Goal: Contribute content

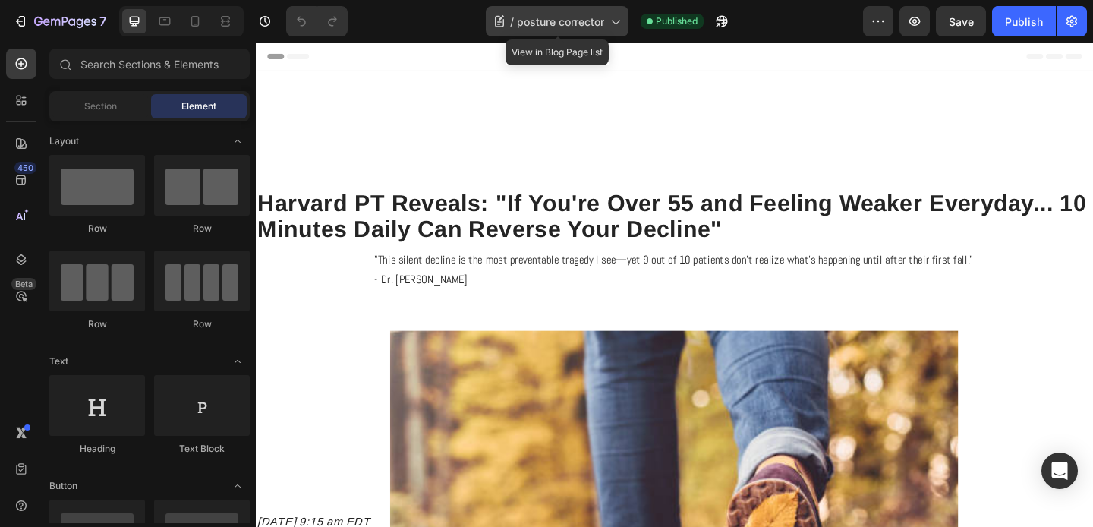
click at [572, 24] on span "posture corrector" at bounding box center [560, 22] width 87 height 16
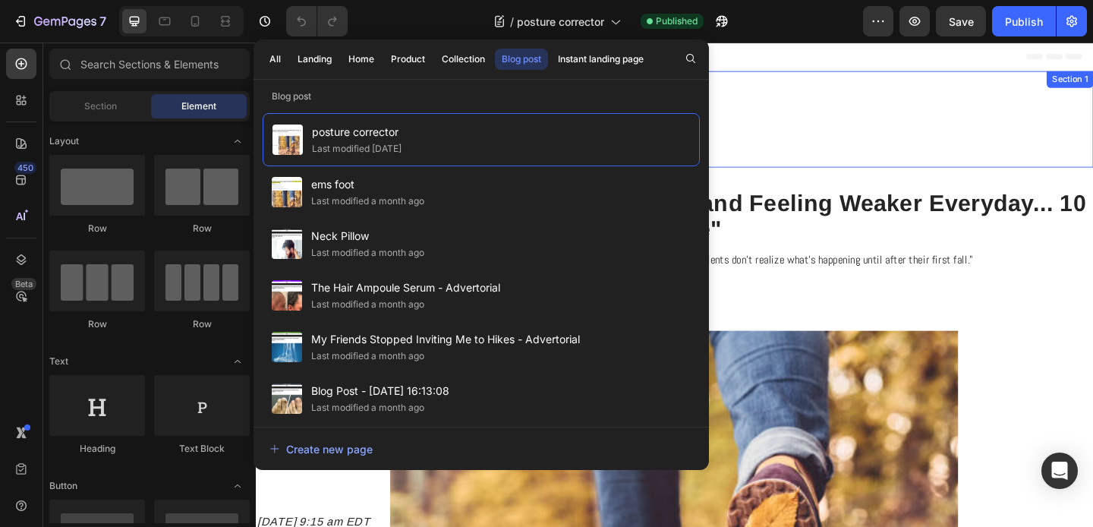
click at [913, 177] on div "HEALTHY LIVING INSIDER Heading Section 1" at bounding box center [711, 126] width 911 height 105
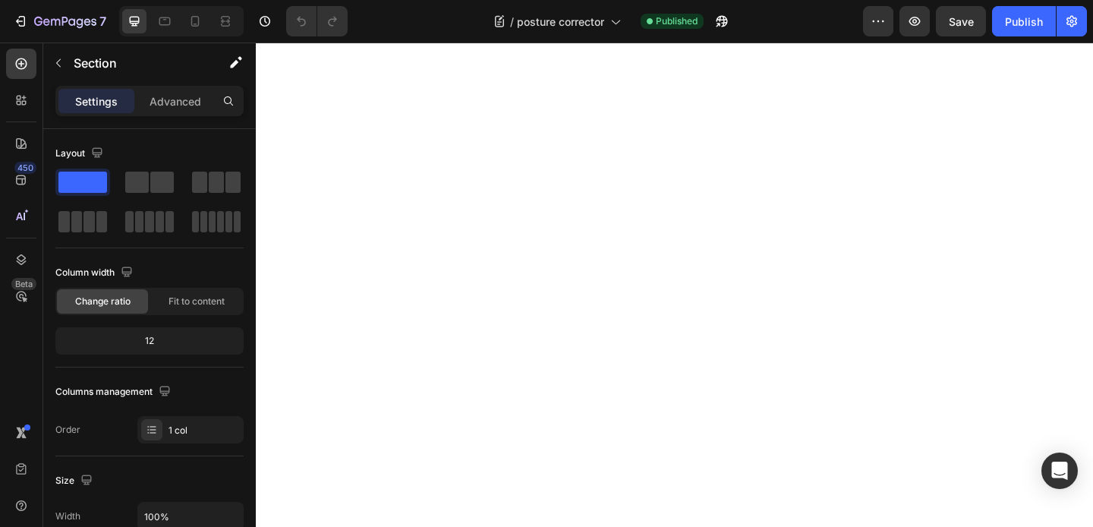
scroll to position [7432, 0]
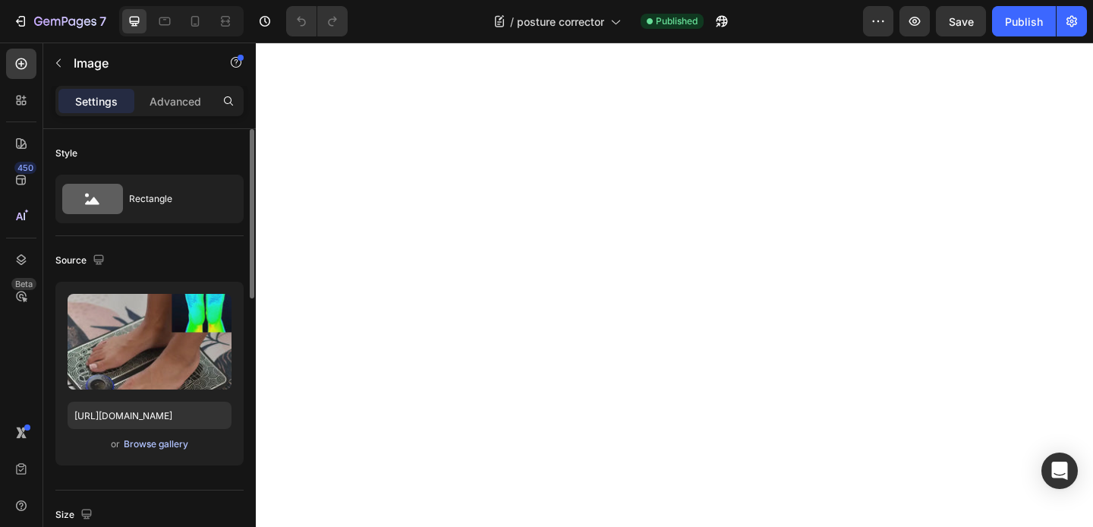
click at [137, 446] on div "Browse gallery" at bounding box center [156, 444] width 65 height 14
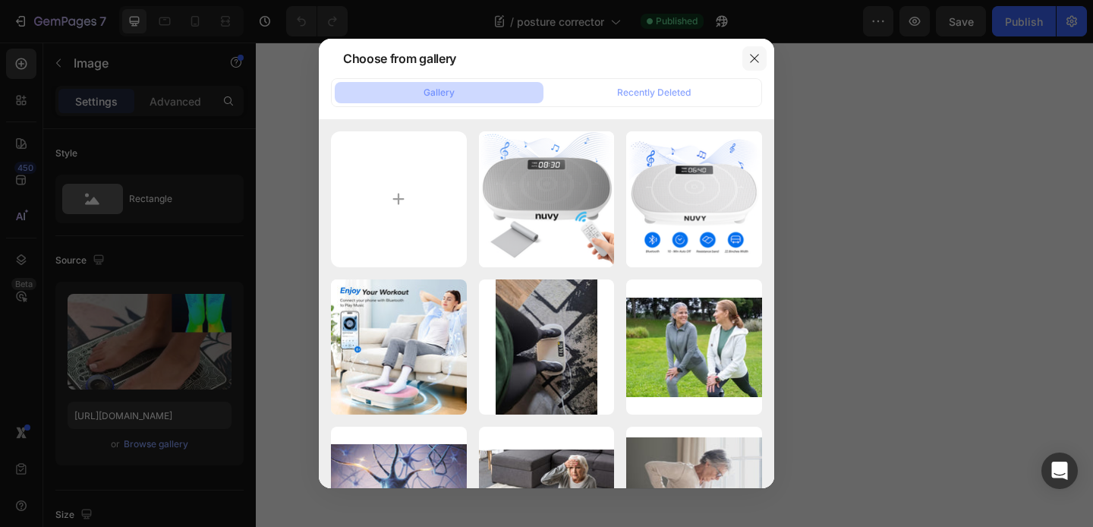
click at [749, 58] on icon "button" at bounding box center [755, 58] width 12 height 12
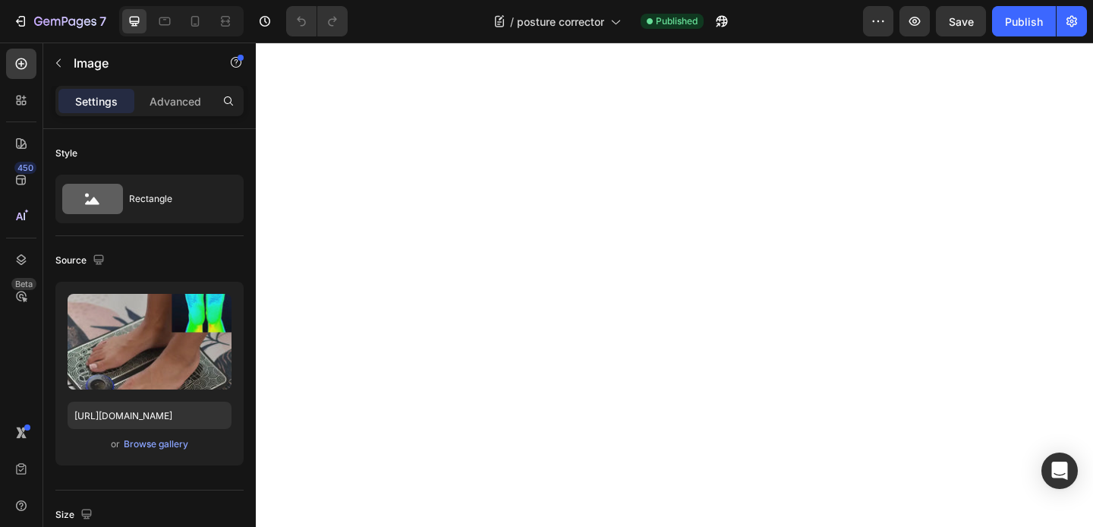
scroll to position [6778, 0]
click at [195, 23] on icon at bounding box center [195, 21] width 15 height 15
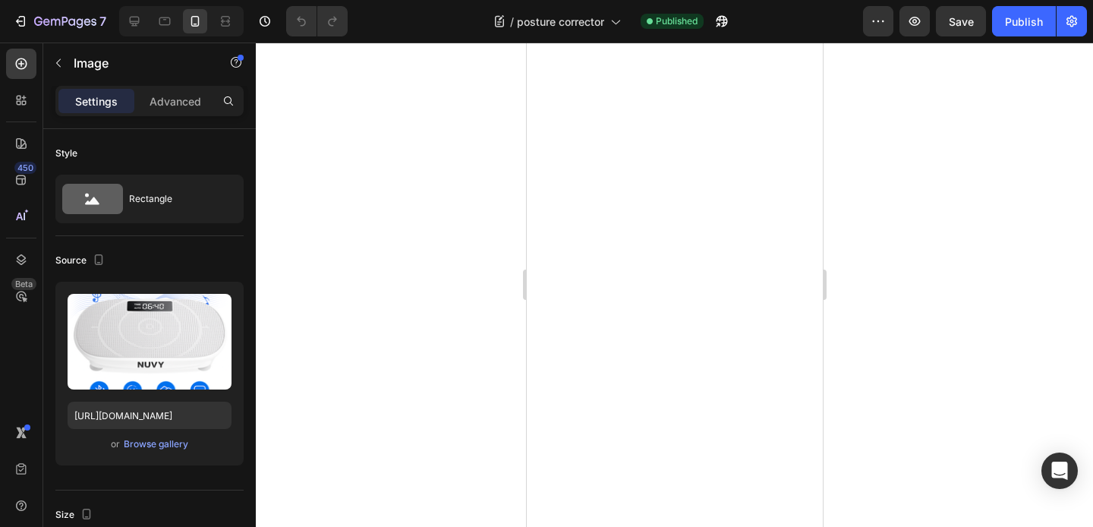
scroll to position [5736, 0]
click at [140, 23] on icon at bounding box center [134, 21] width 15 height 15
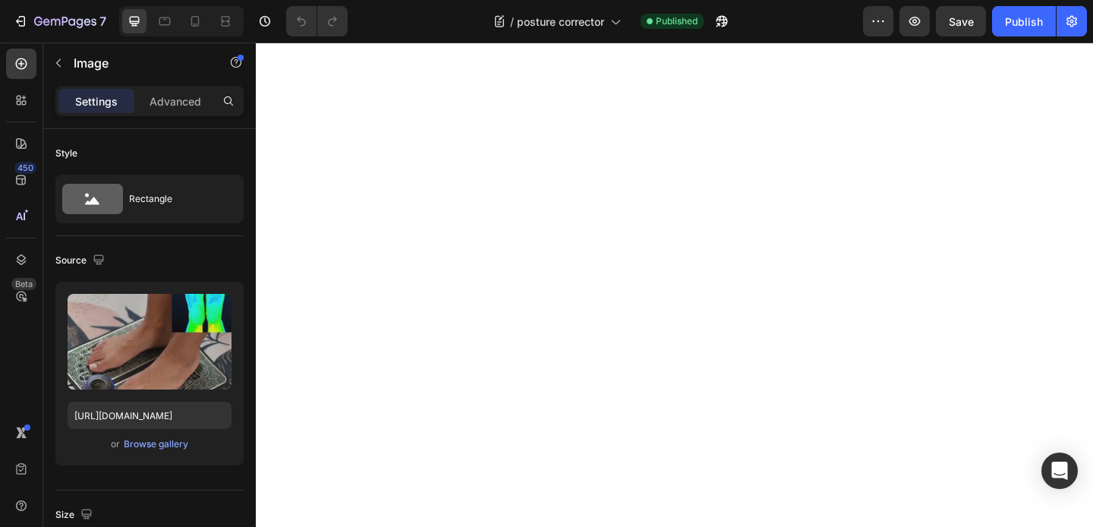
scroll to position [6936, 0]
click at [156, 445] on div "Browse gallery" at bounding box center [156, 444] width 65 height 14
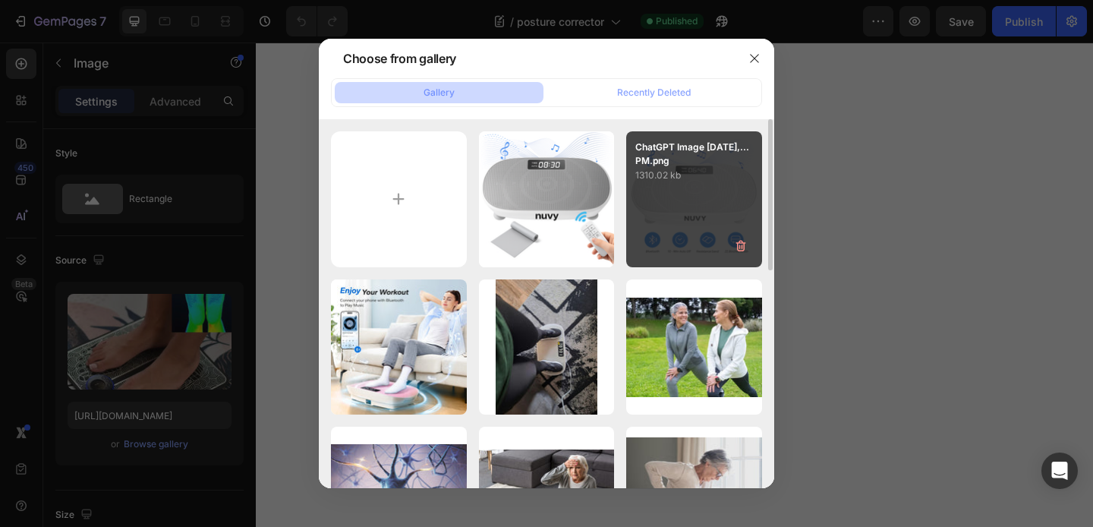
click at [712, 190] on div "ChatGPT Image [DATE],...PM.png 1310.02 kb" at bounding box center [694, 199] width 136 height 136
type input "[URL][DOMAIN_NAME]"
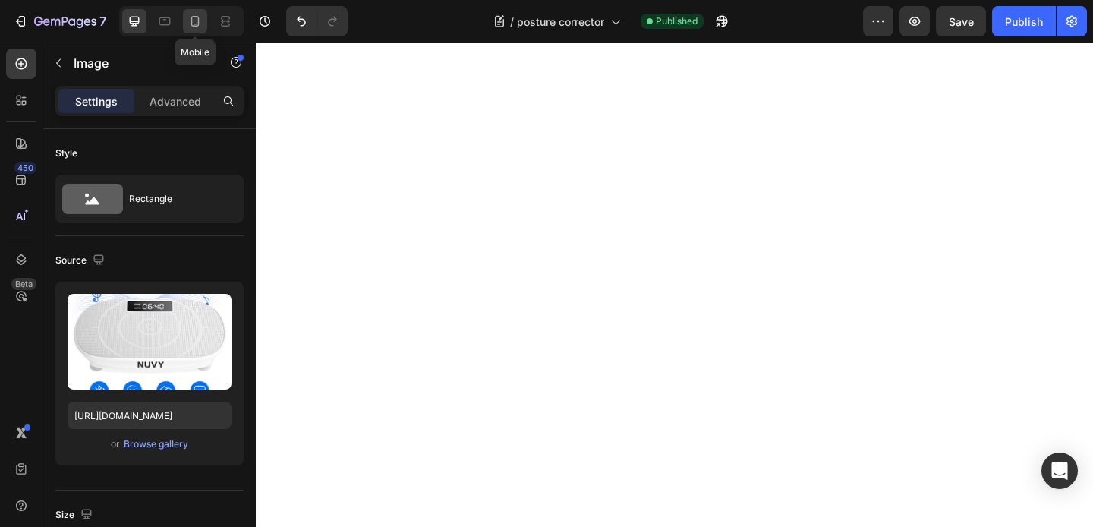
click at [201, 24] on icon at bounding box center [195, 21] width 15 height 15
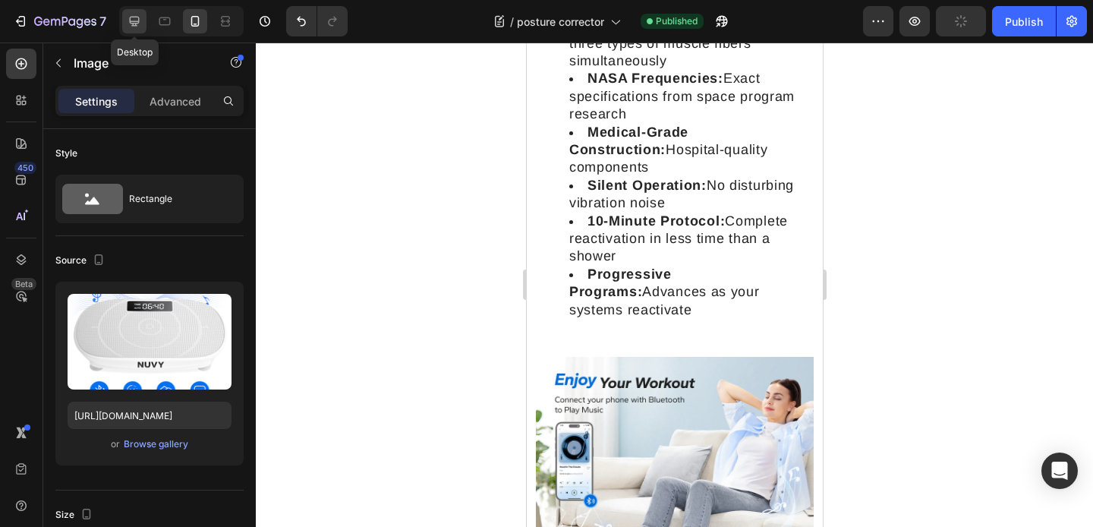
click at [131, 24] on icon at bounding box center [134, 21] width 15 height 15
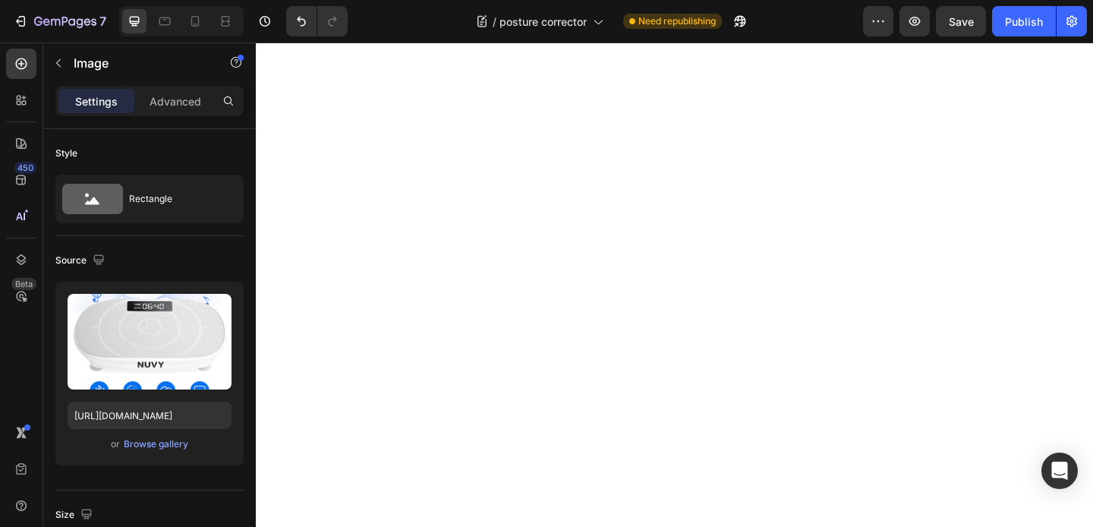
scroll to position [8492, 0]
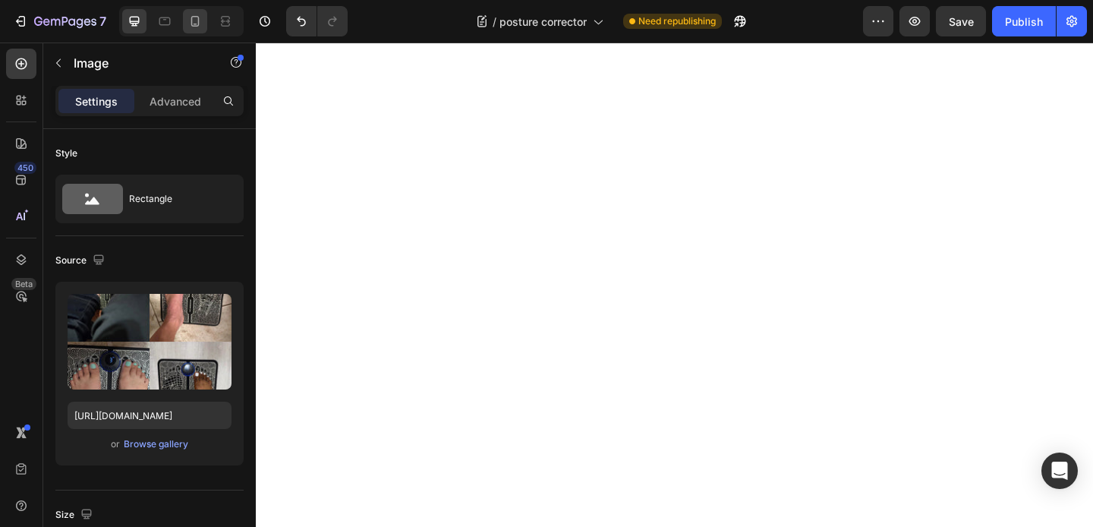
click at [190, 26] on icon at bounding box center [195, 21] width 15 height 15
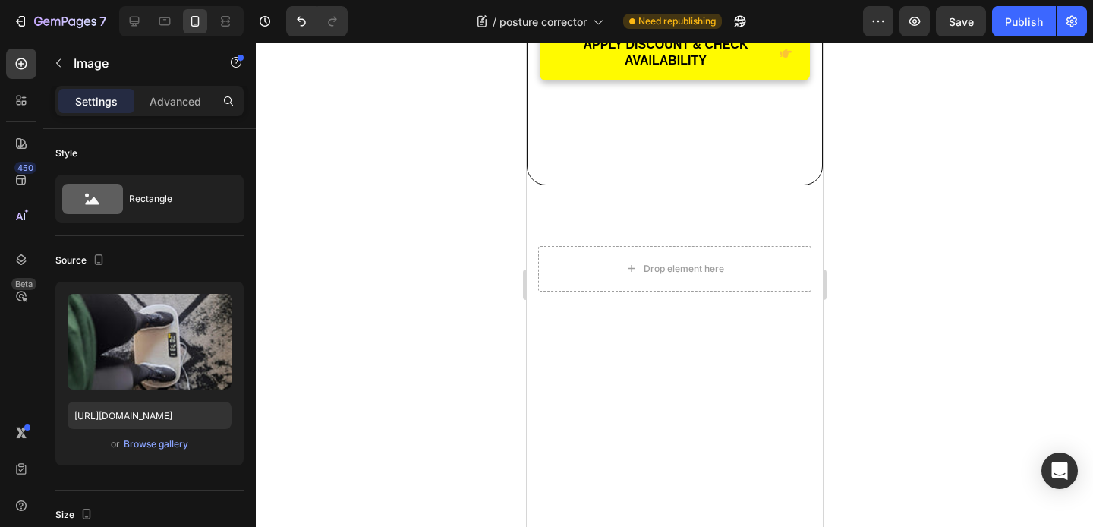
scroll to position [11515, 0]
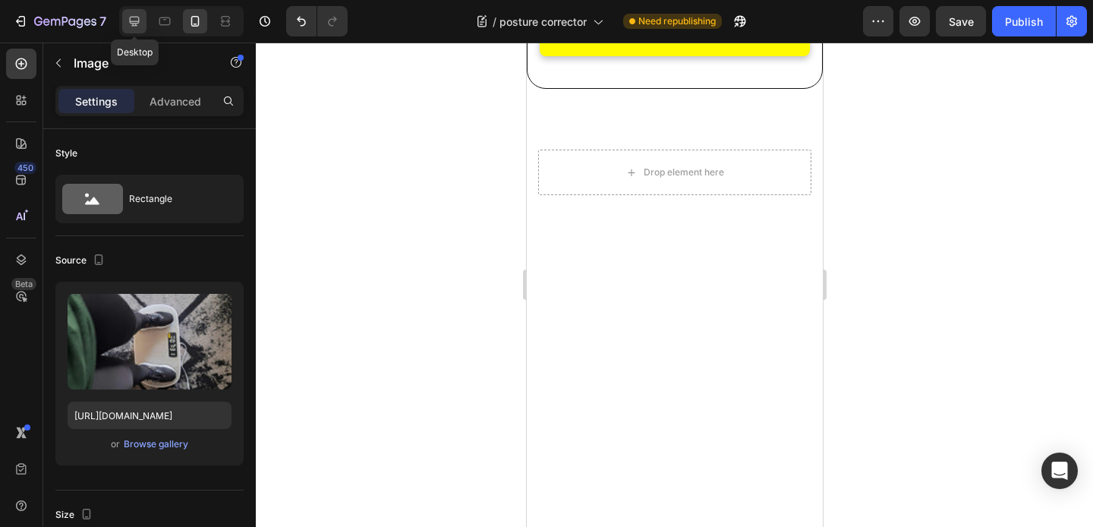
click at [139, 25] on icon at bounding box center [134, 21] width 15 height 15
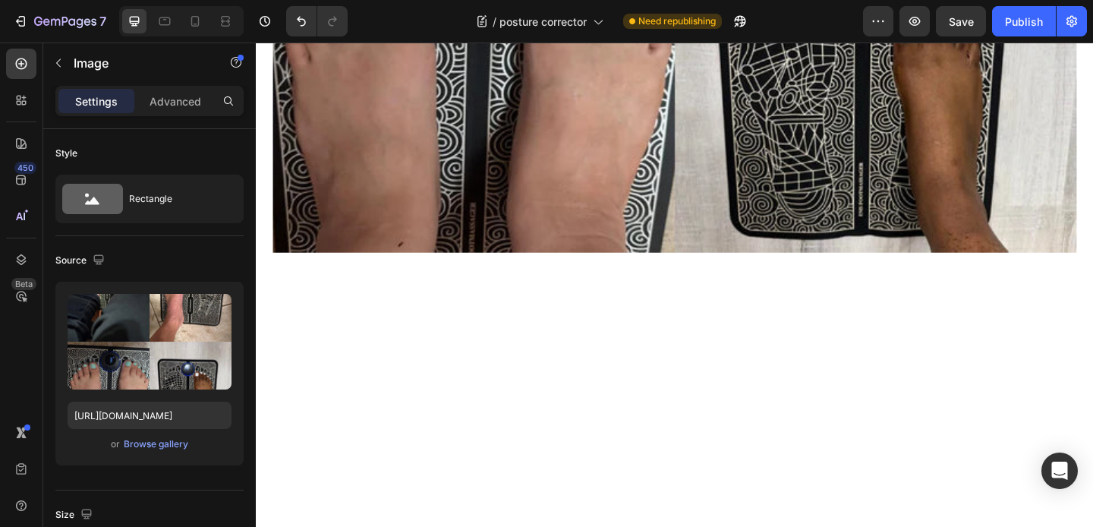
scroll to position [8693, 0]
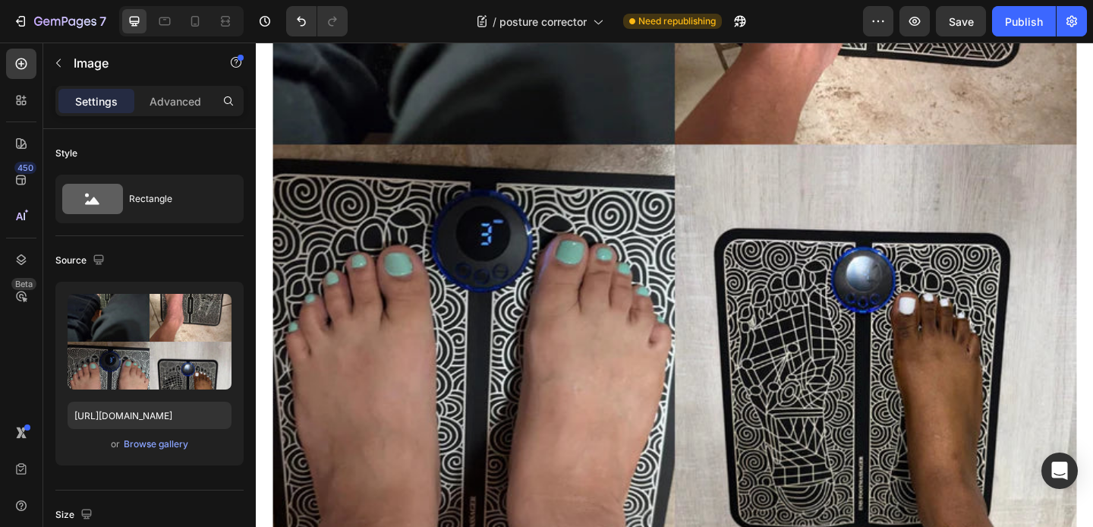
click at [692, 210] on img at bounding box center [711, 153] width 875 height 875
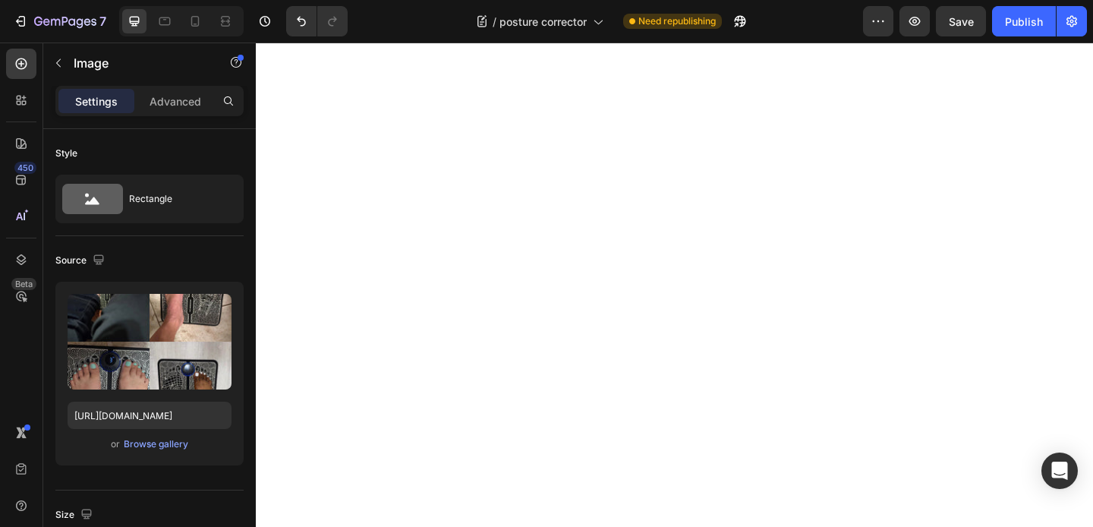
scroll to position [7895, 0]
click at [195, 22] on icon at bounding box center [195, 21] width 15 height 15
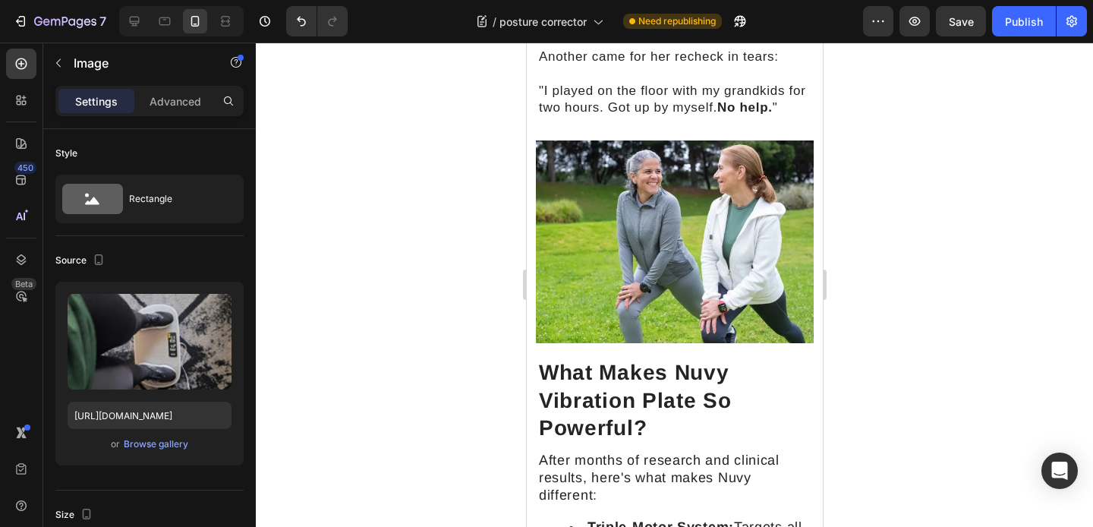
scroll to position [6696, 0]
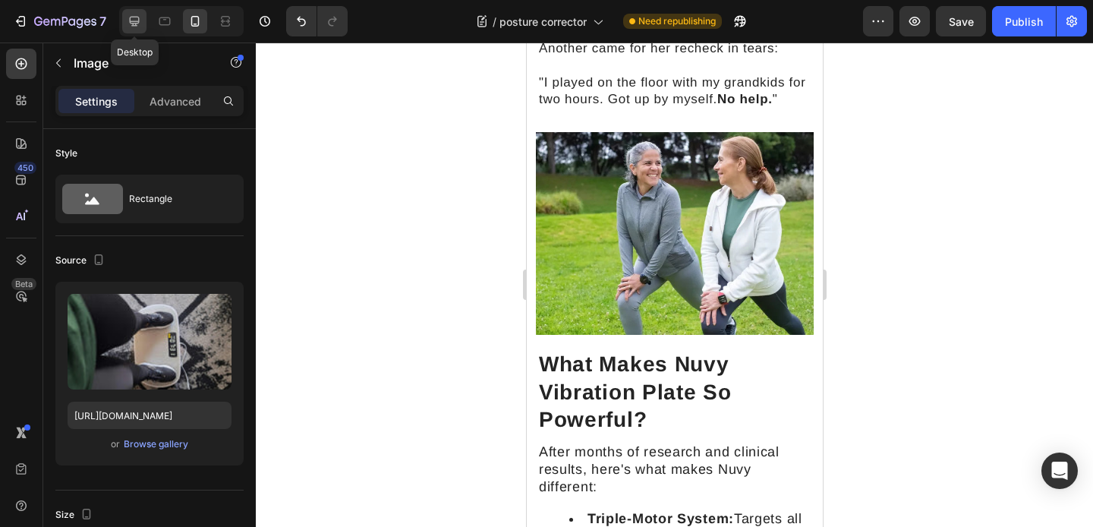
click at [139, 22] on icon at bounding box center [134, 21] width 15 height 15
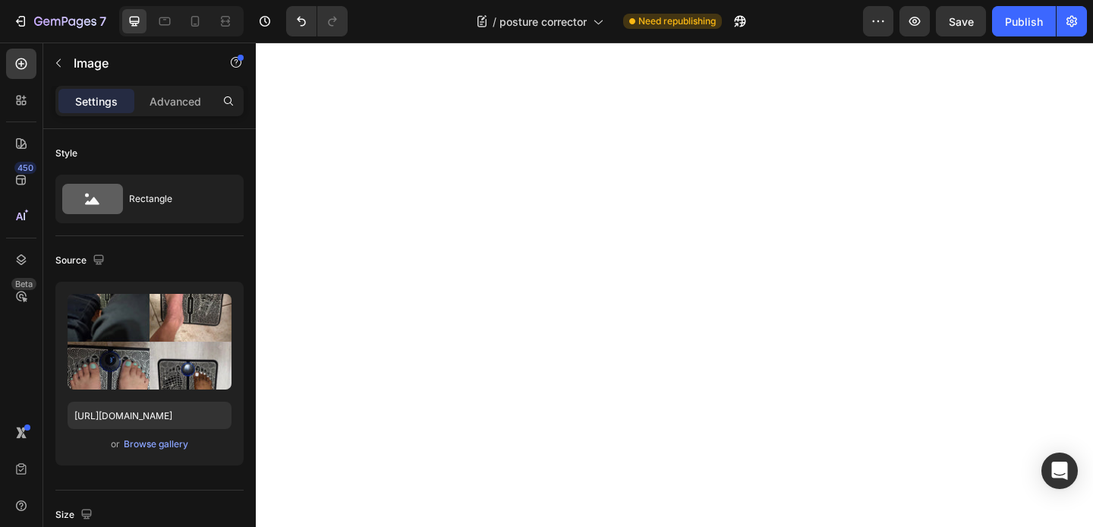
scroll to position [8404, 0]
click at [166, 446] on div "Browse gallery" at bounding box center [156, 444] width 65 height 14
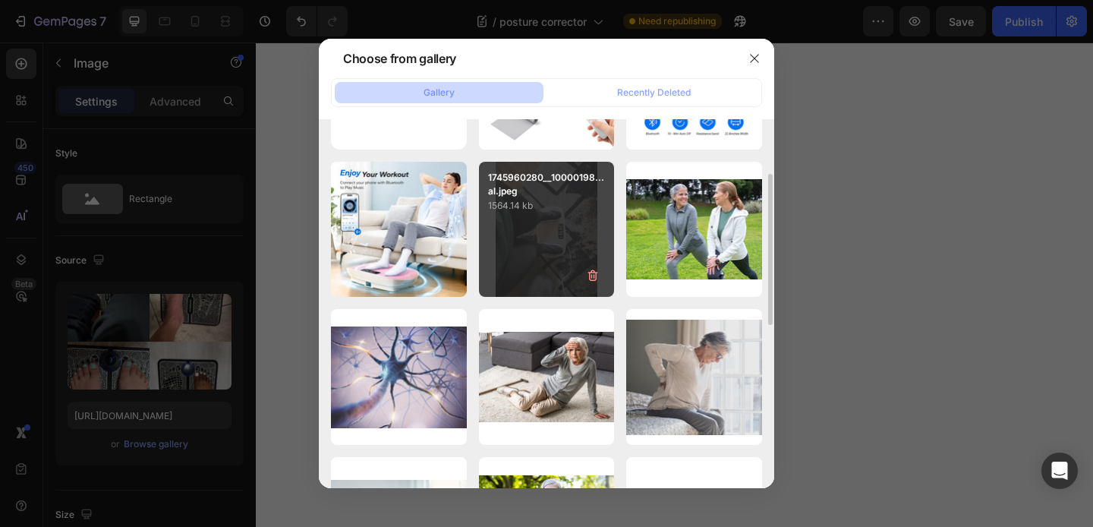
scroll to position [122, 0]
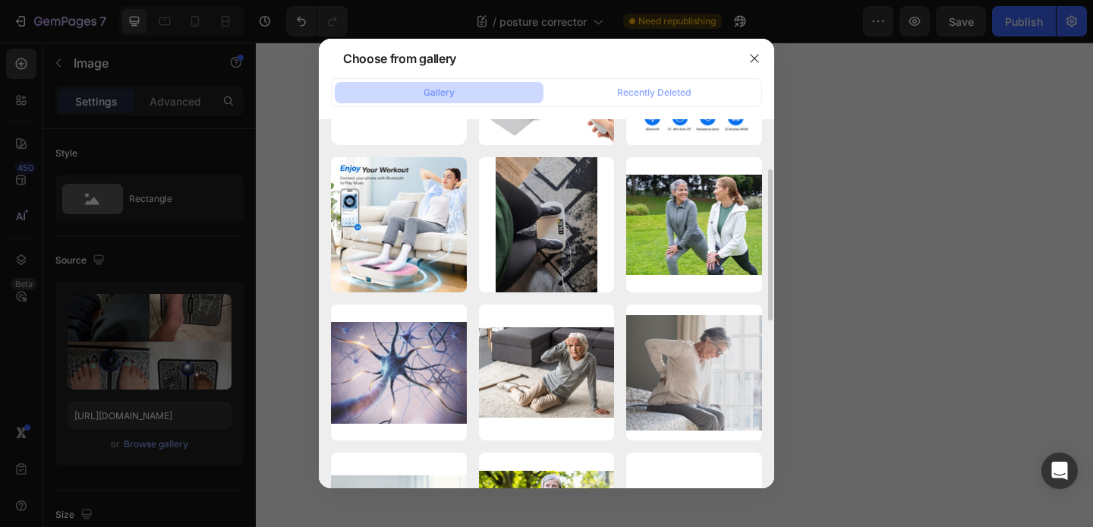
click at [566, 156] on div "ChatGPT Image [DATE],...PM.png 1349.98 kb ChatGPT Image [DATE],...PM.png 1310.0…" at bounding box center [546, 446] width 431 height 875
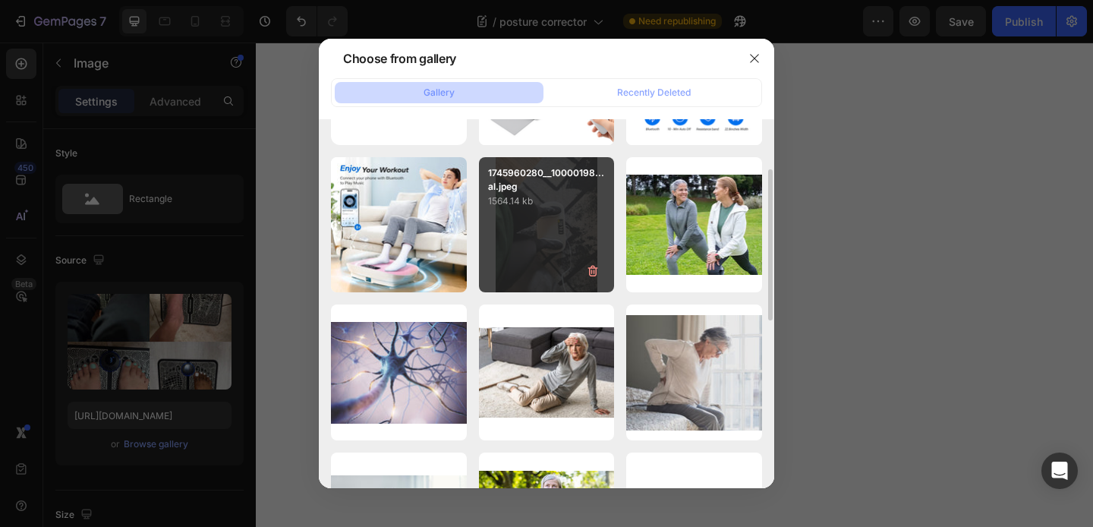
click at [566, 194] on p "1564.14 kb" at bounding box center [547, 201] width 118 height 15
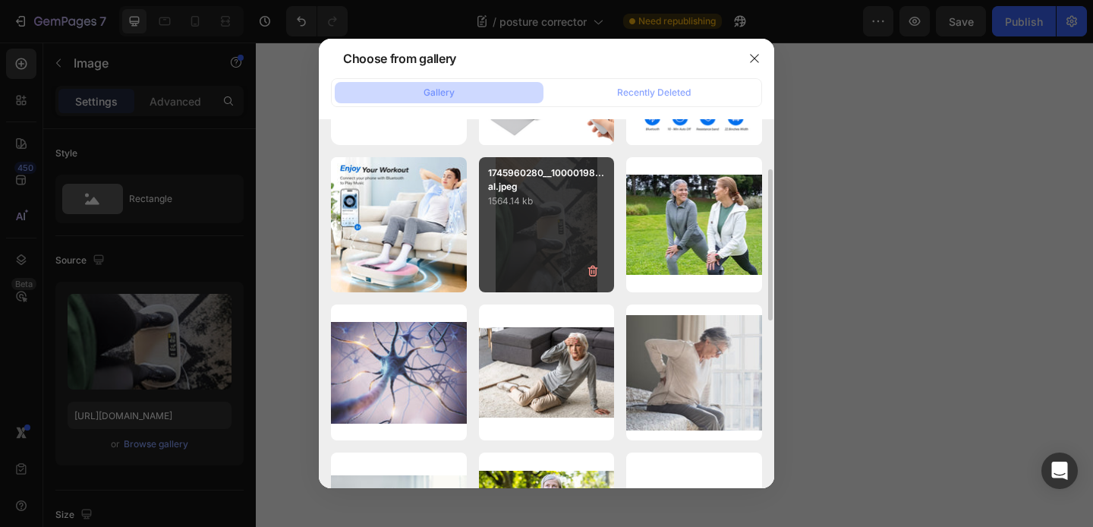
type input "[URL][DOMAIN_NAME]"
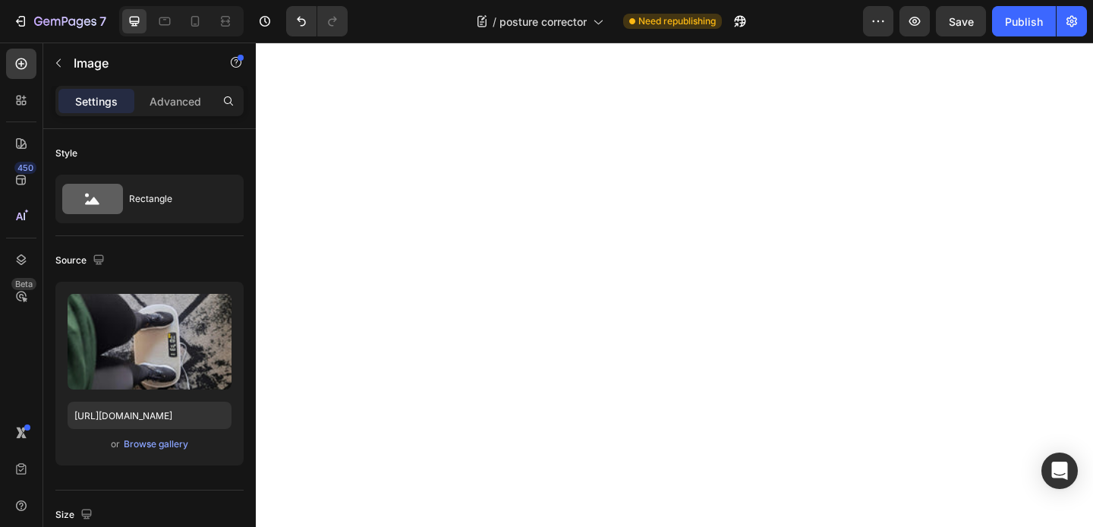
scroll to position [8551, 0]
click at [195, 20] on icon at bounding box center [195, 21] width 15 height 15
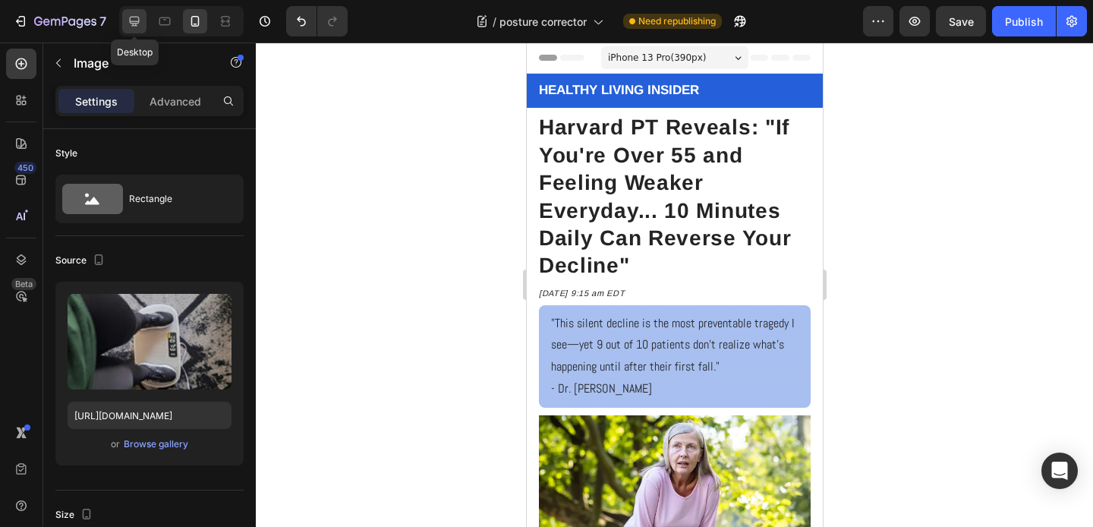
click at [137, 22] on icon at bounding box center [134, 21] width 15 height 15
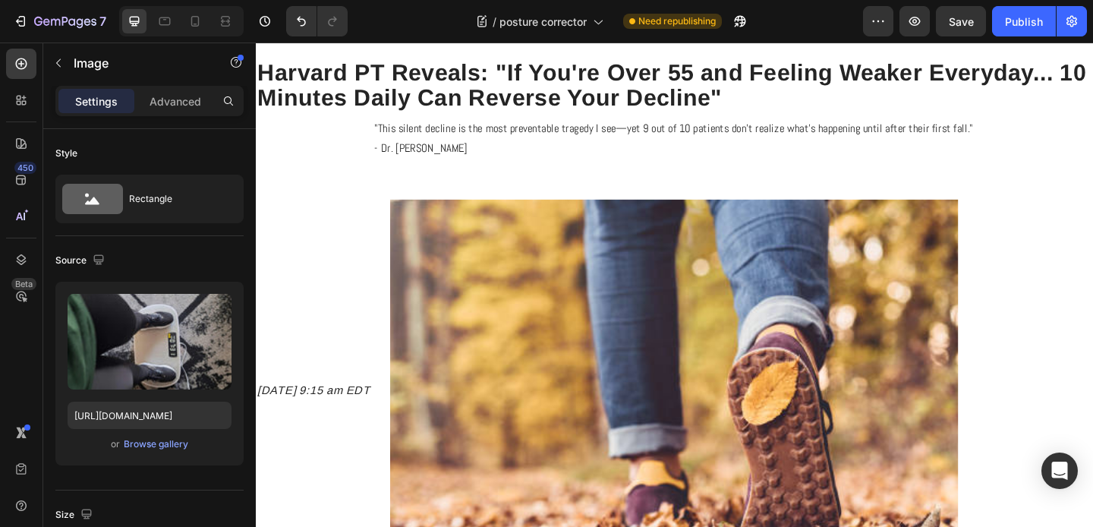
scroll to position [144, 0]
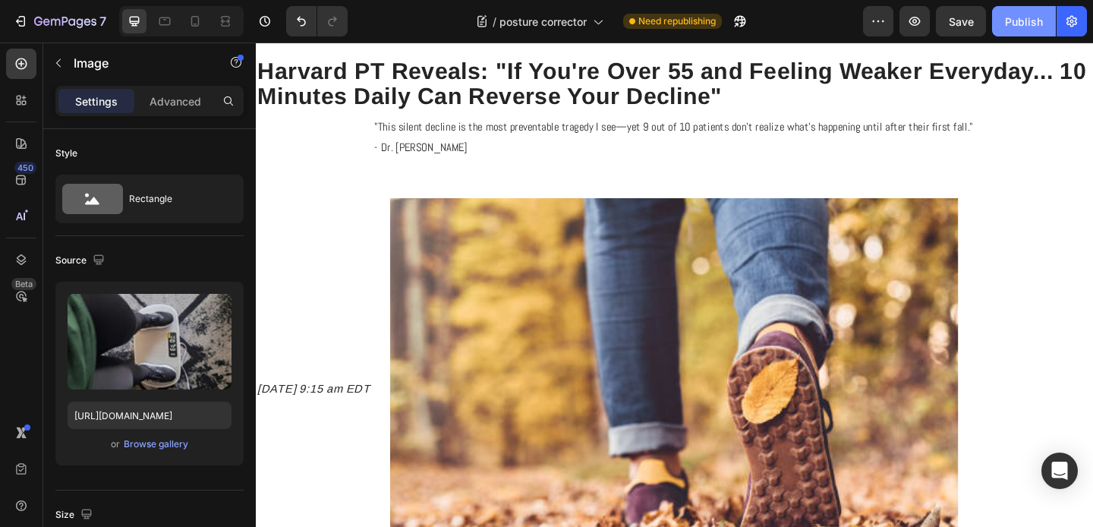
click at [1019, 24] on div "Publish" at bounding box center [1024, 22] width 38 height 16
click at [194, 24] on icon at bounding box center [195, 21] width 15 height 15
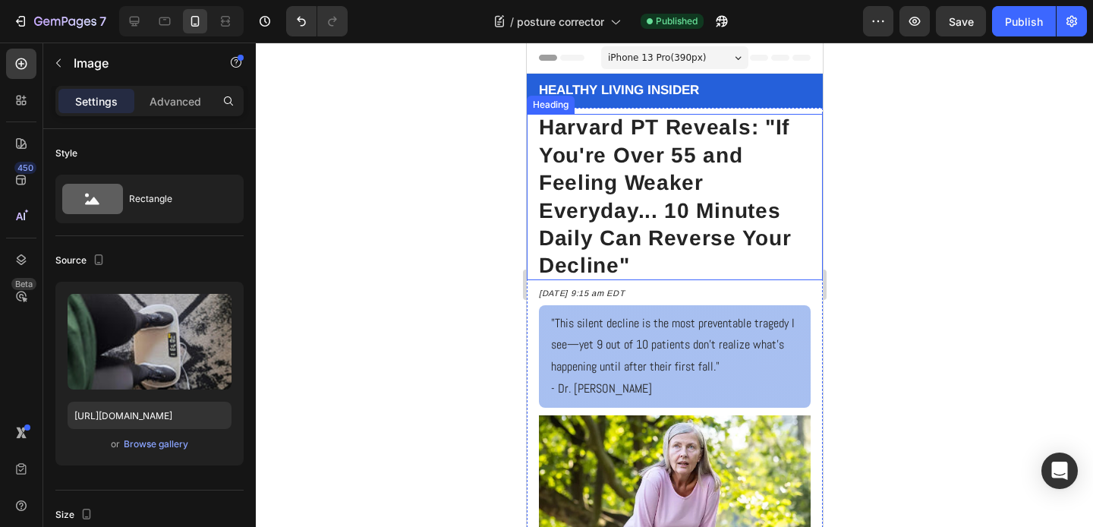
click at [676, 158] on h2 "Harvard PT Reveals: "If You're Over 55 and Feeling Weaker Everyday... 10 Minute…" at bounding box center [674, 196] width 296 height 165
click at [685, 155] on h2 "Harvard PT Reveals: "If You're Over 55 and Feeling Weaker Everyday... 10 Minute…" at bounding box center [674, 196] width 296 height 165
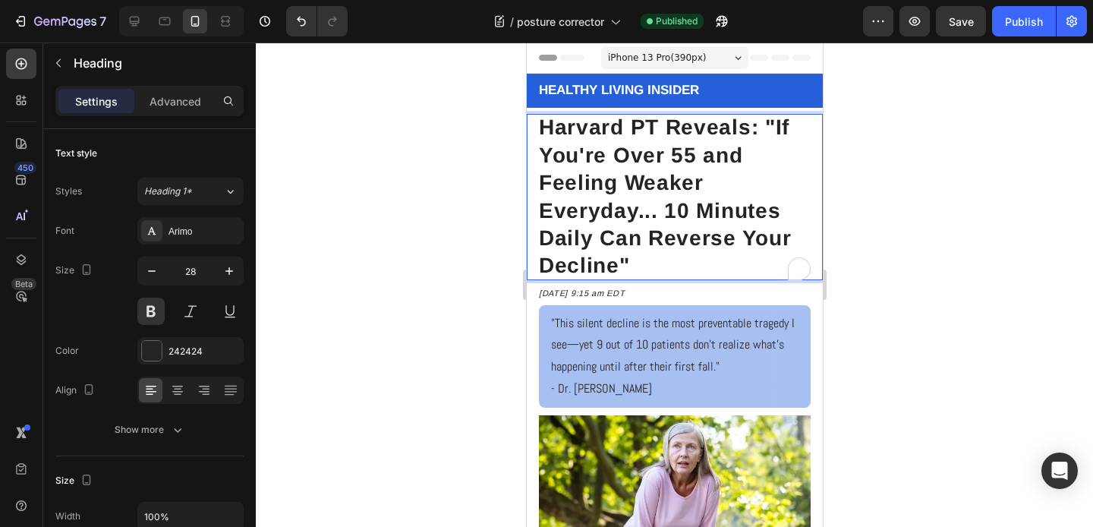
click at [692, 157] on p "Harvard PT Reveals: "If You're Over 55 and Feeling Weaker Everyday... 10 Minute…" at bounding box center [674, 196] width 272 height 165
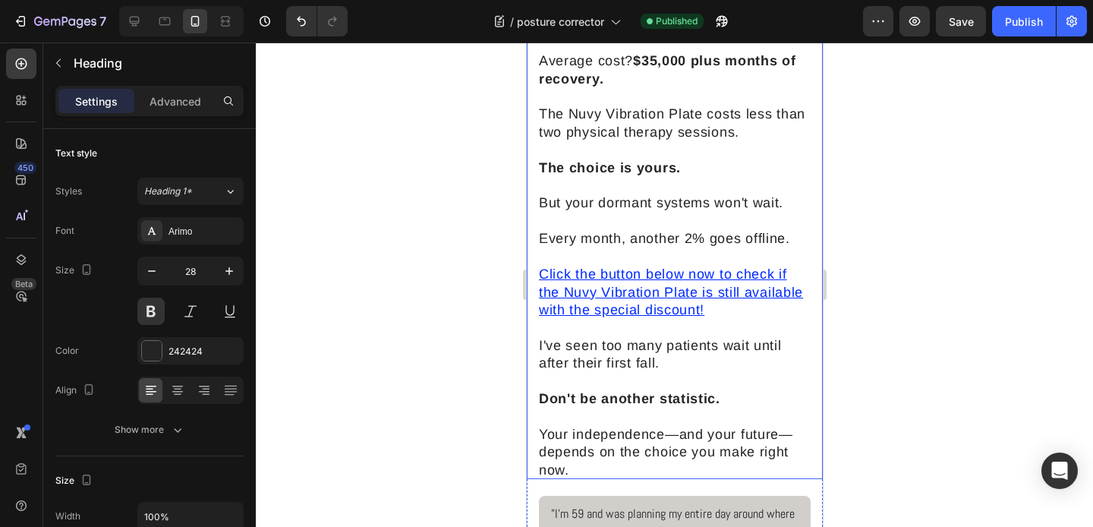
scroll to position [9819, 0]
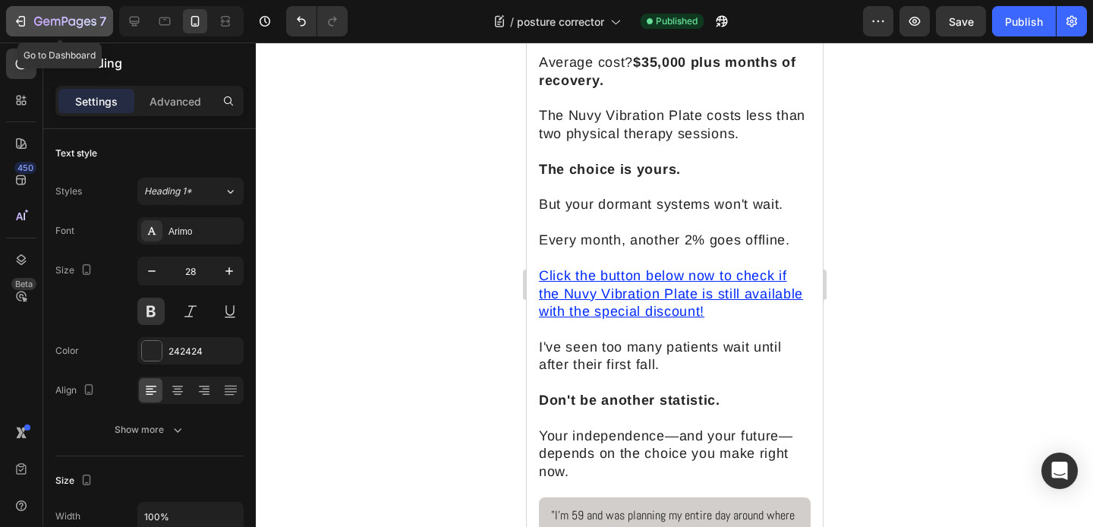
click at [16, 27] on icon "button" at bounding box center [20, 21] width 15 height 15
